Goal: Find specific page/section: Find specific page/section

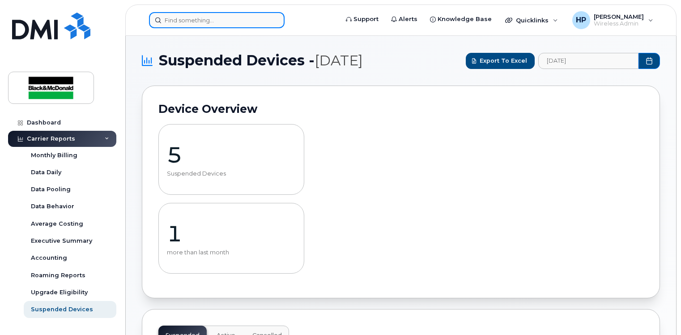
click at [178, 21] on input at bounding box center [217, 20] width 136 height 16
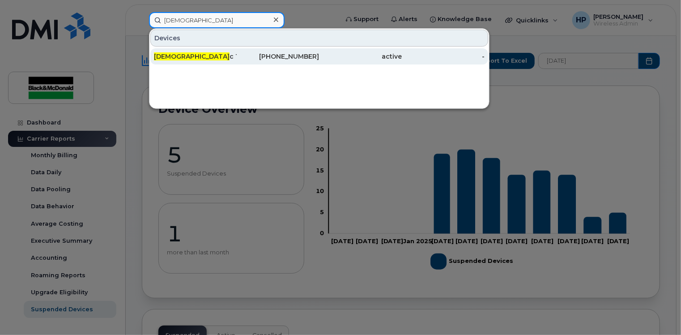
type input "[DEMOGRAPHIC_DATA]"
click at [222, 52] on div "[PERSON_NAME]" at bounding box center [195, 56] width 83 height 9
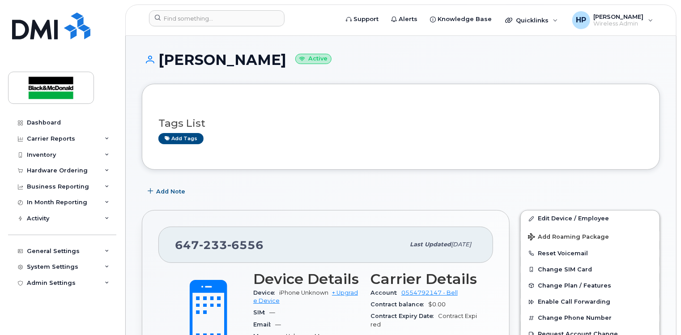
click at [62, 113] on div "Dashboard Carrier Reports Monthly Billing Data Daily Data Pooling Data Behavior…" at bounding box center [60, 167] width 121 height 335
click at [60, 119] on link "Dashboard" at bounding box center [62, 122] width 108 height 16
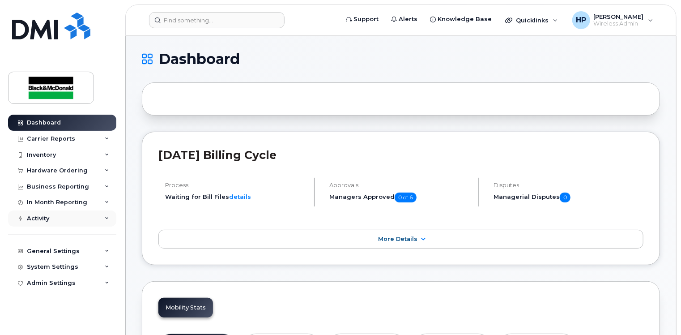
click at [111, 217] on div "Activity" at bounding box center [62, 218] width 108 height 16
